Goal: Find specific page/section: Find specific page/section

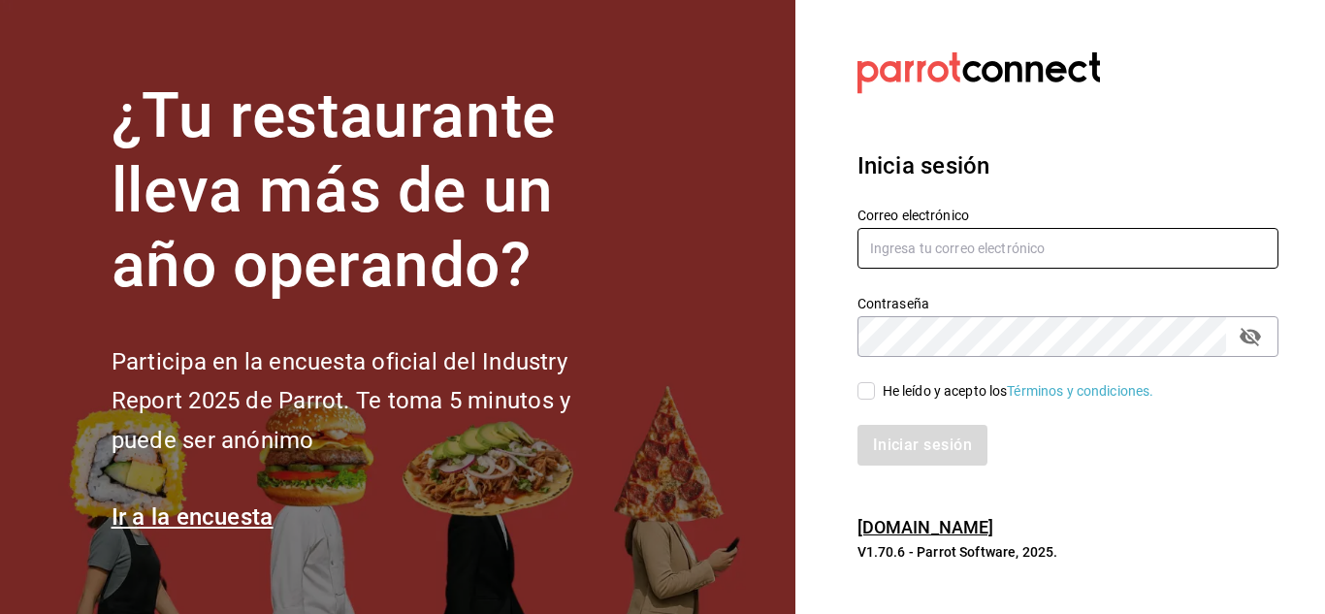
type input "[EMAIL_ADDRESS][PERSON_NAME][DOMAIN_NAME]"
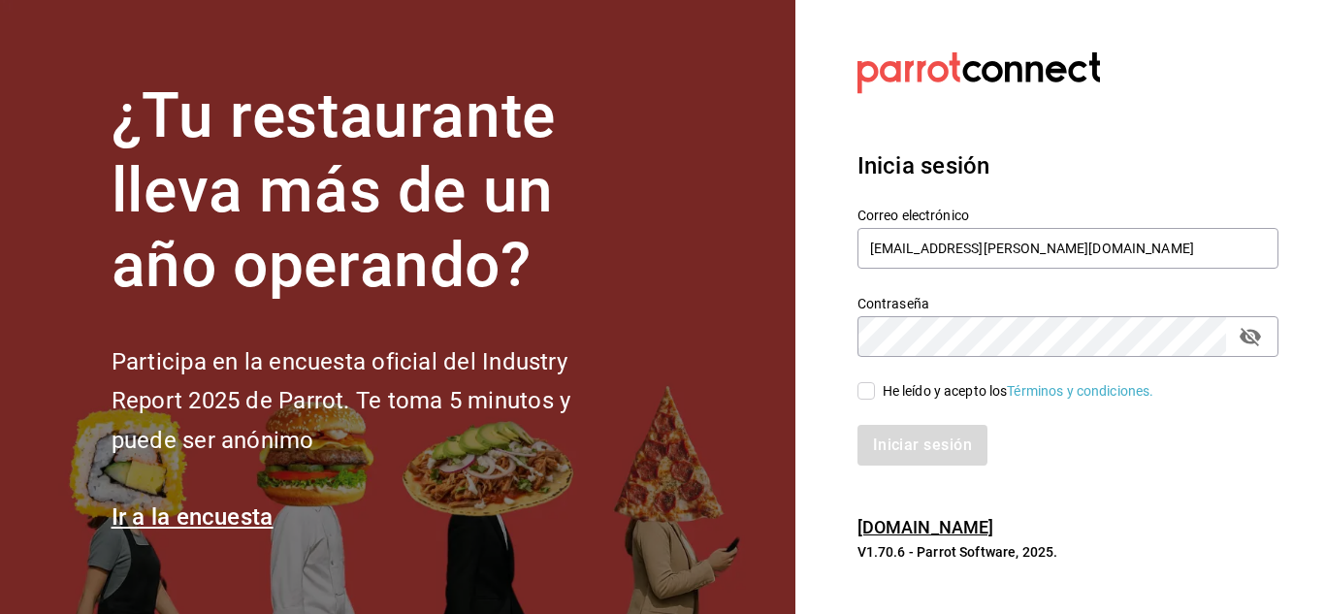
click at [868, 392] on input "He leído y acepto los Términos y condiciones." at bounding box center [865, 390] width 17 height 17
checkbox input "true"
click at [896, 444] on button "Iniciar sesión" at bounding box center [923, 445] width 132 height 41
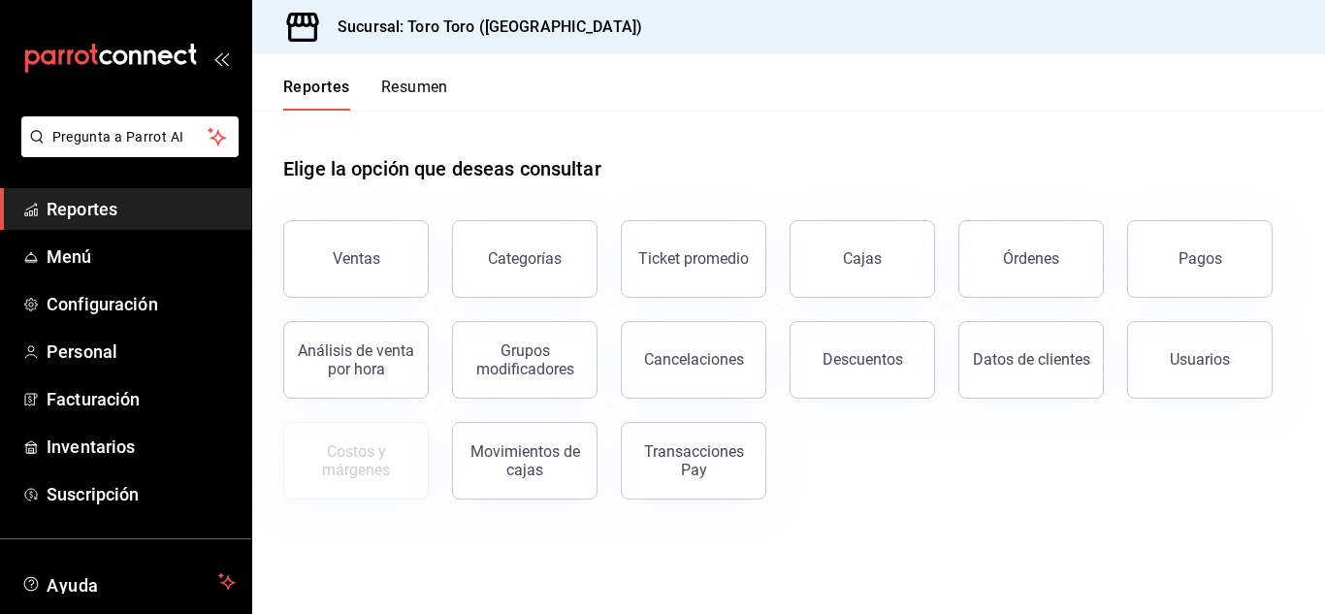
click at [1010, 261] on div "Órdenes" at bounding box center [1031, 258] width 56 height 18
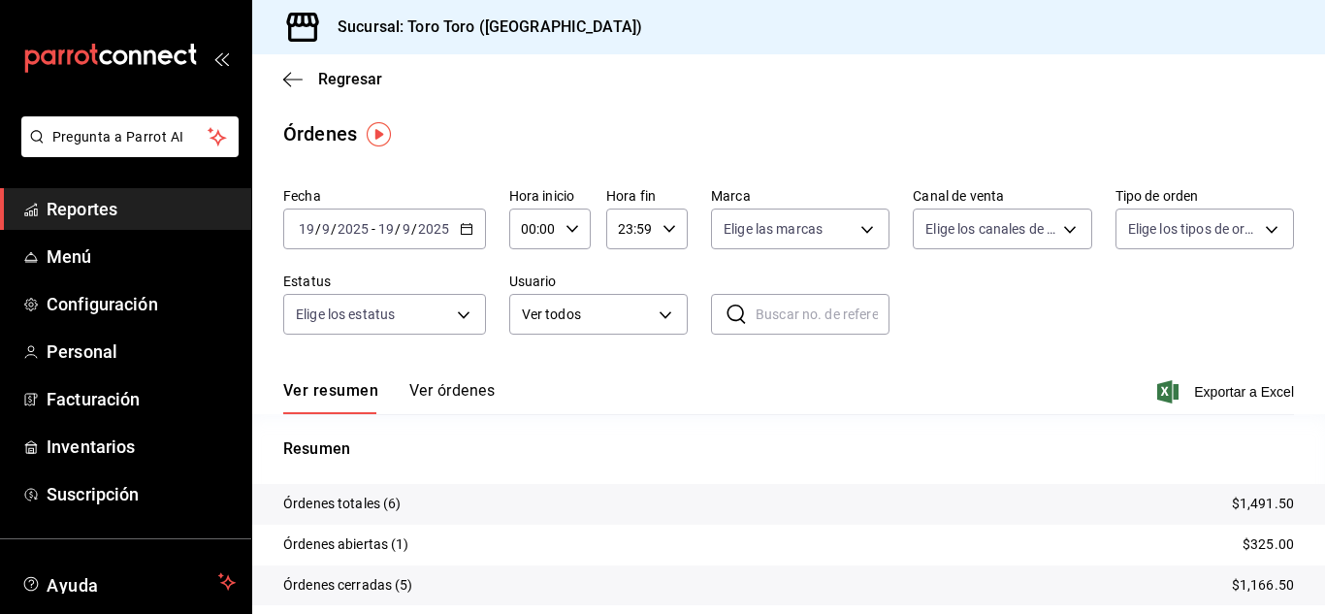
click at [99, 190] on link "Reportes" at bounding box center [125, 209] width 251 height 42
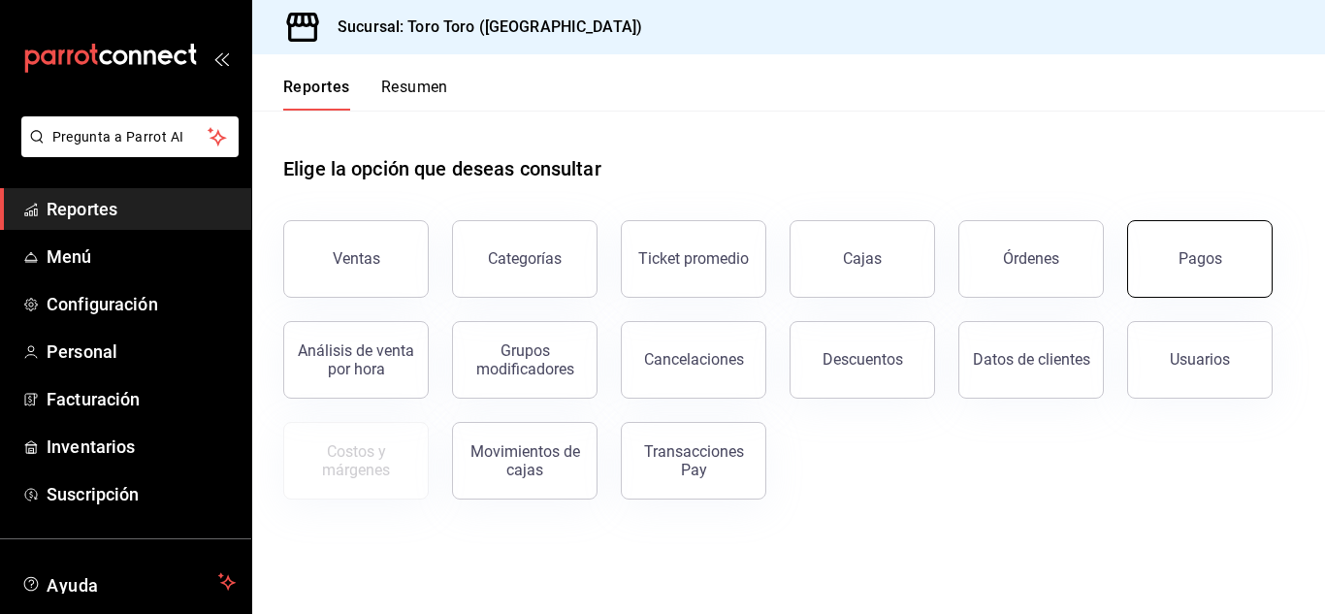
click at [1220, 258] on button "Pagos" at bounding box center [1199, 259] width 145 height 78
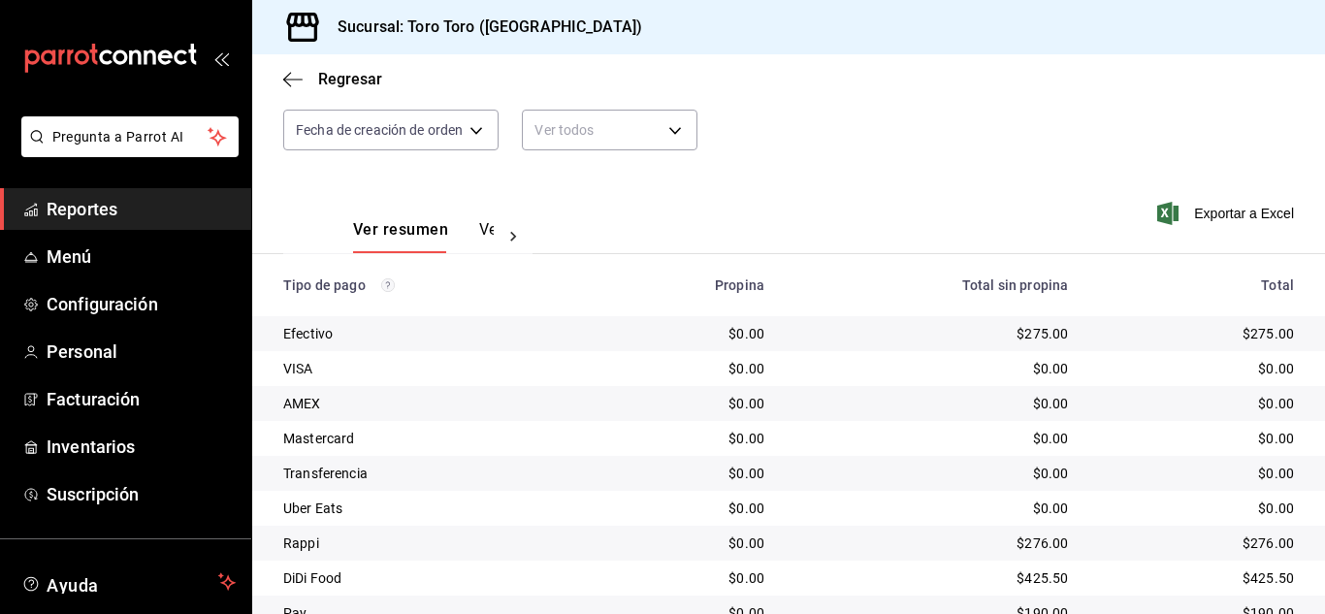
scroll to position [277, 0]
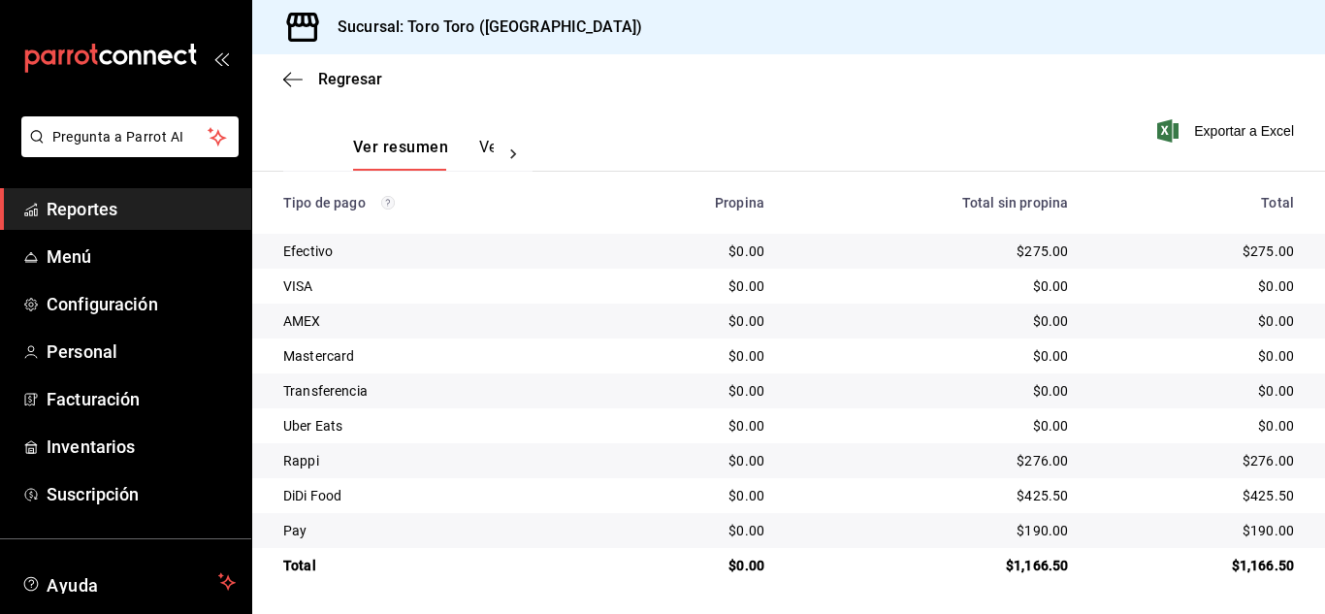
click at [139, 209] on span "Reportes" at bounding box center [141, 209] width 189 height 26
